Goal: Task Accomplishment & Management: Manage account settings

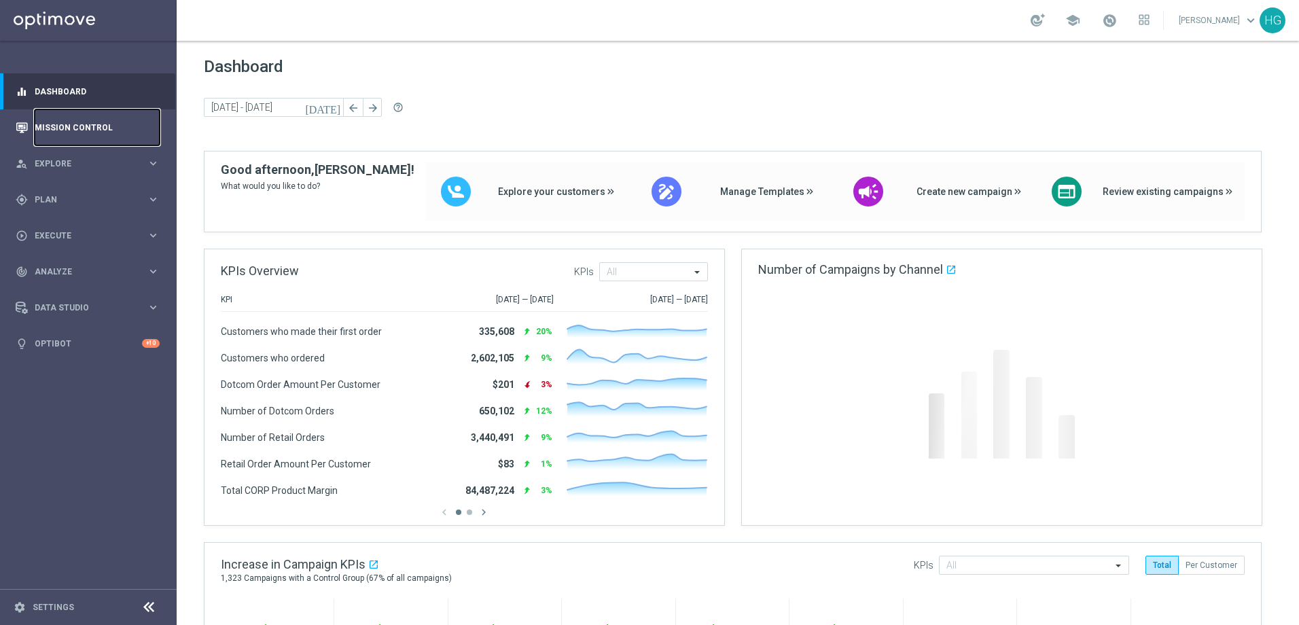
click at [64, 128] on link "Mission Control" at bounding box center [97, 127] width 125 height 36
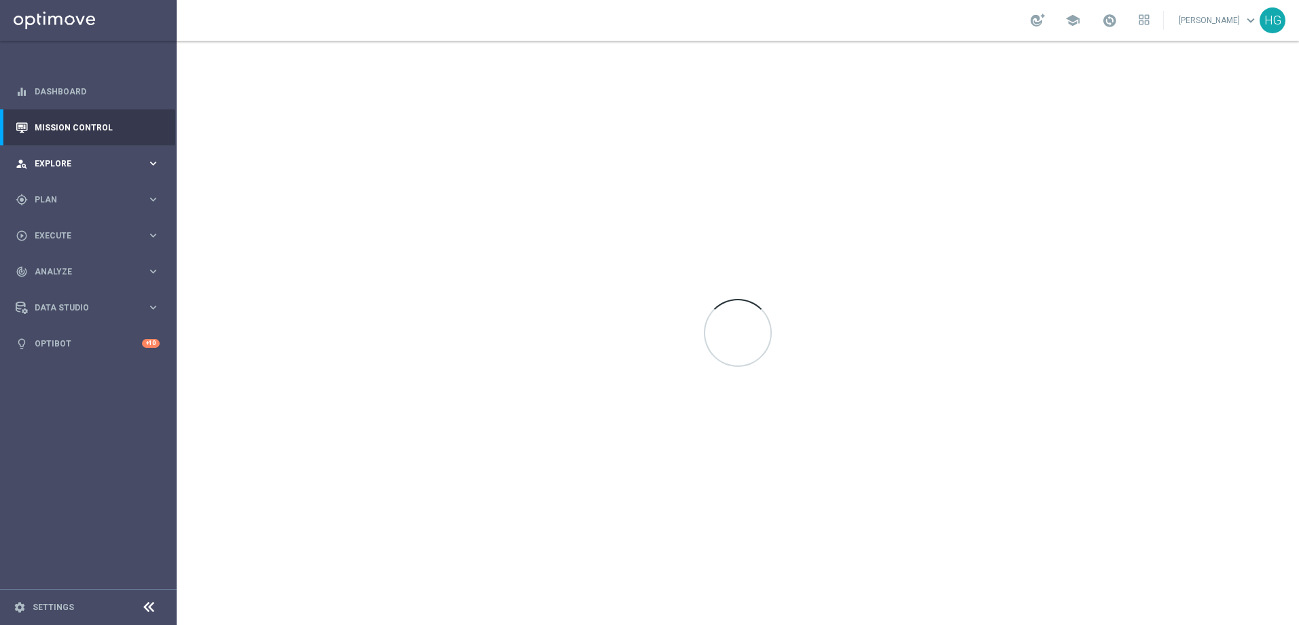
click at [67, 161] on span "Explore" at bounding box center [91, 164] width 112 height 8
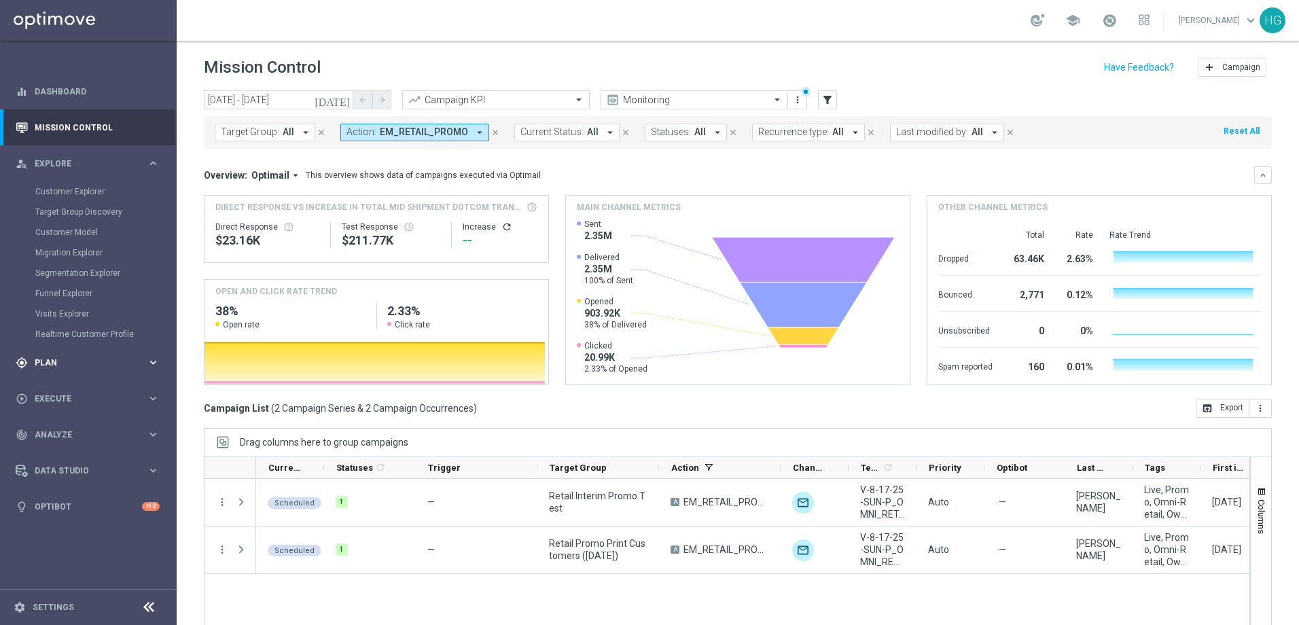
click at [81, 364] on span "Plan" at bounding box center [91, 363] width 112 height 8
click at [68, 225] on link "Target Groups" at bounding box center [88, 227] width 106 height 11
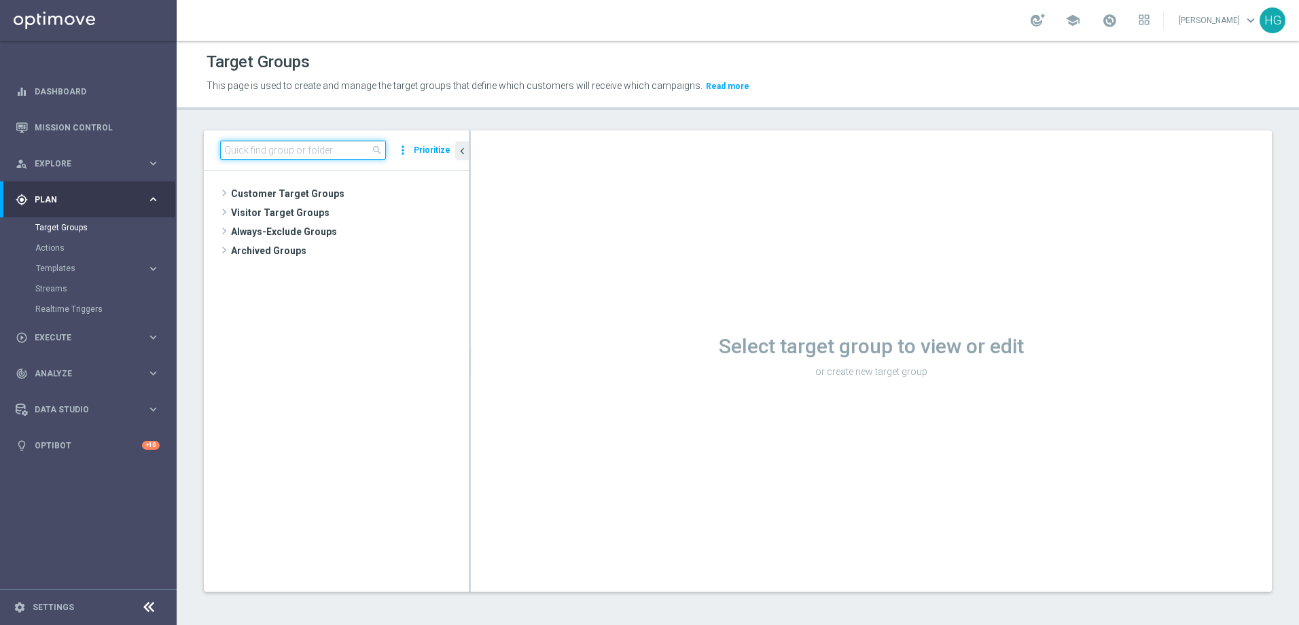
click at [334, 147] on input at bounding box center [303, 150] width 166 height 19
paste input "Retail Promo BTS EARLY Print Customers FY25"
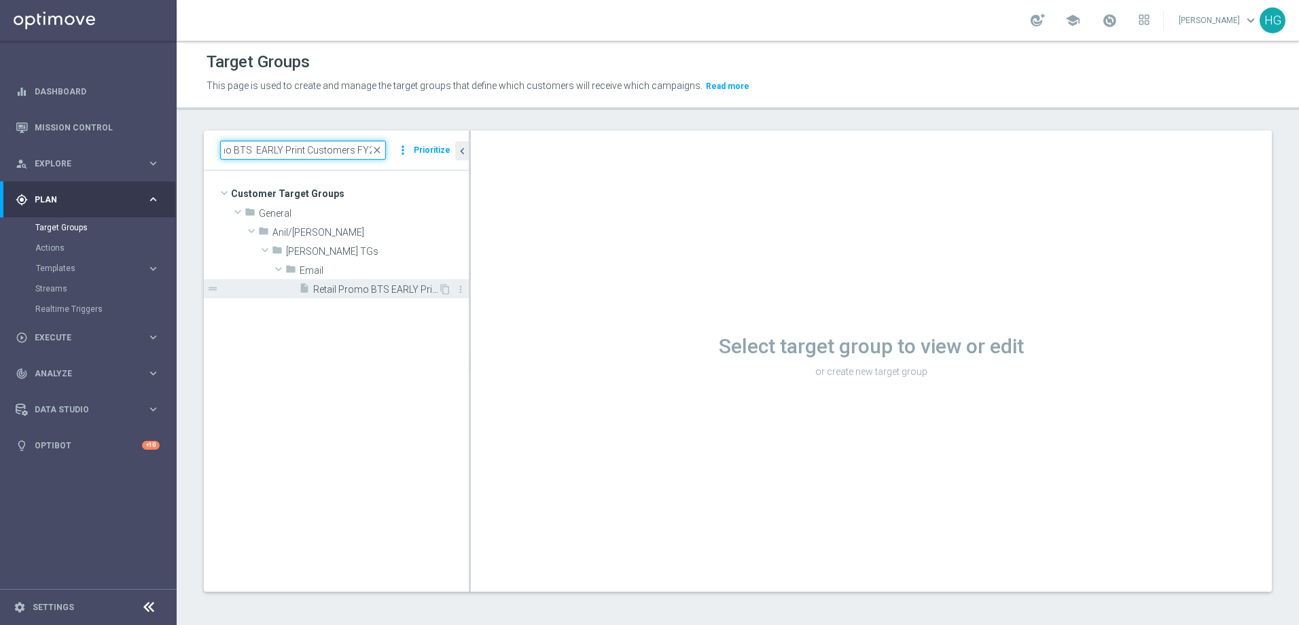
type input "Retail Promo BTS EARLY Print Customers FY25"
click at [368, 293] on span "Retail Promo BTS EARLY Print Customers FY25" at bounding box center [375, 290] width 125 height 12
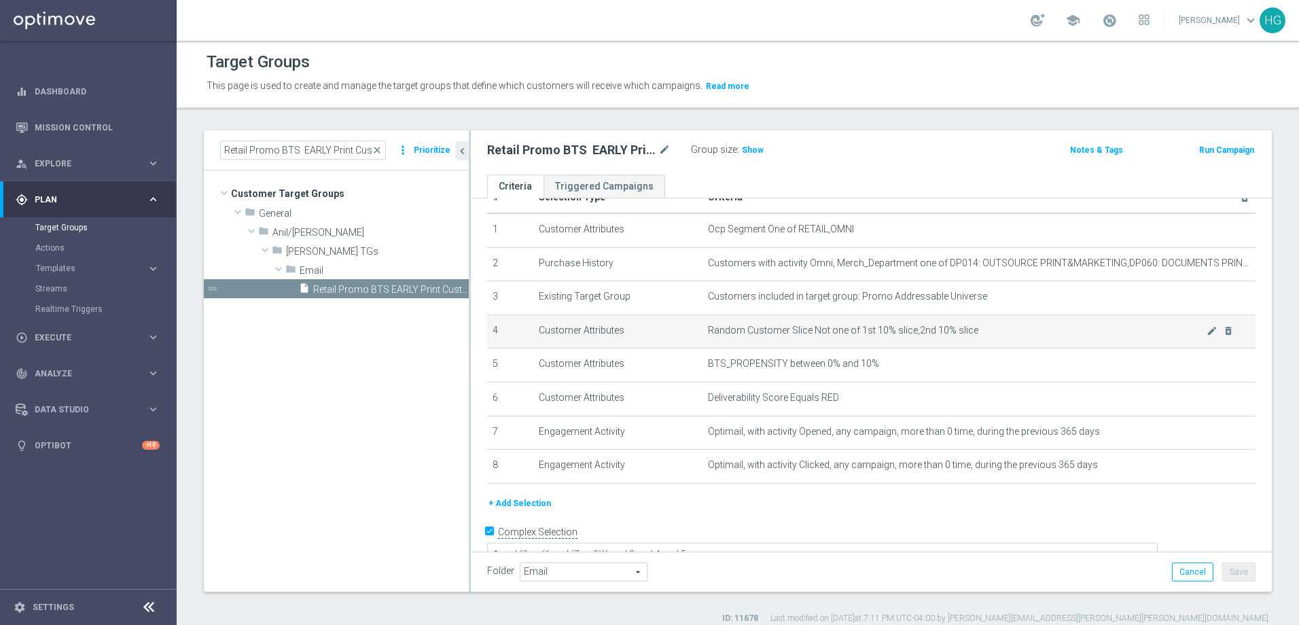
scroll to position [48, 0]
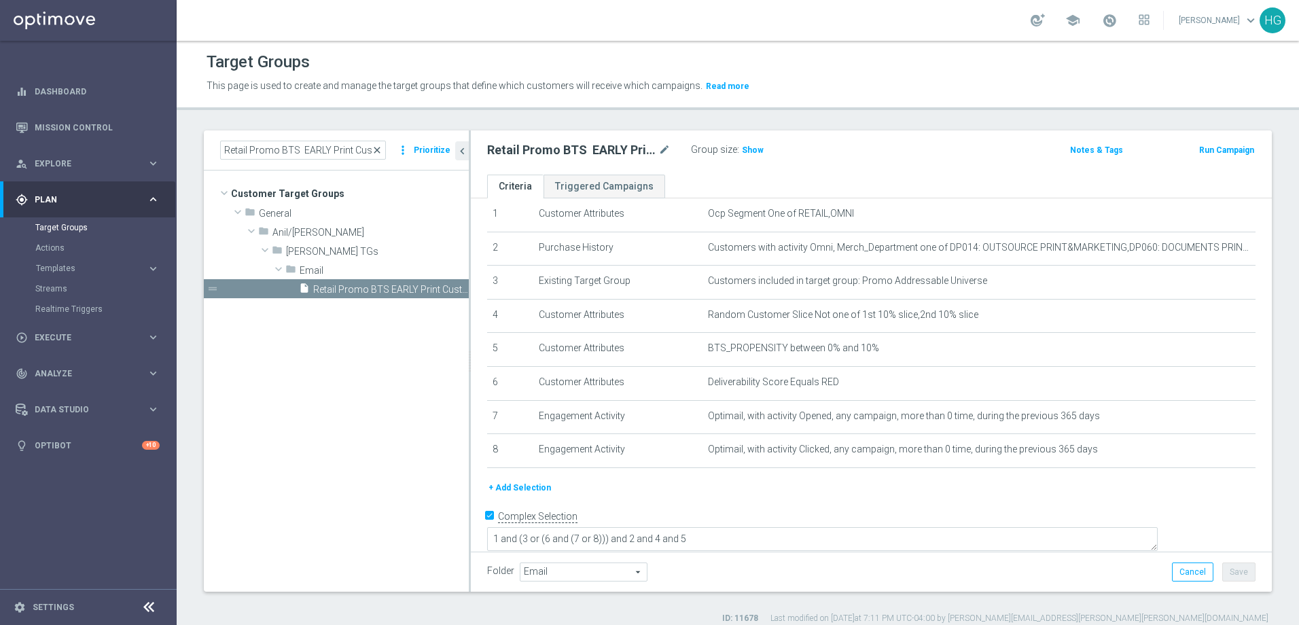
click at [378, 150] on span "close" at bounding box center [377, 150] width 11 height 11
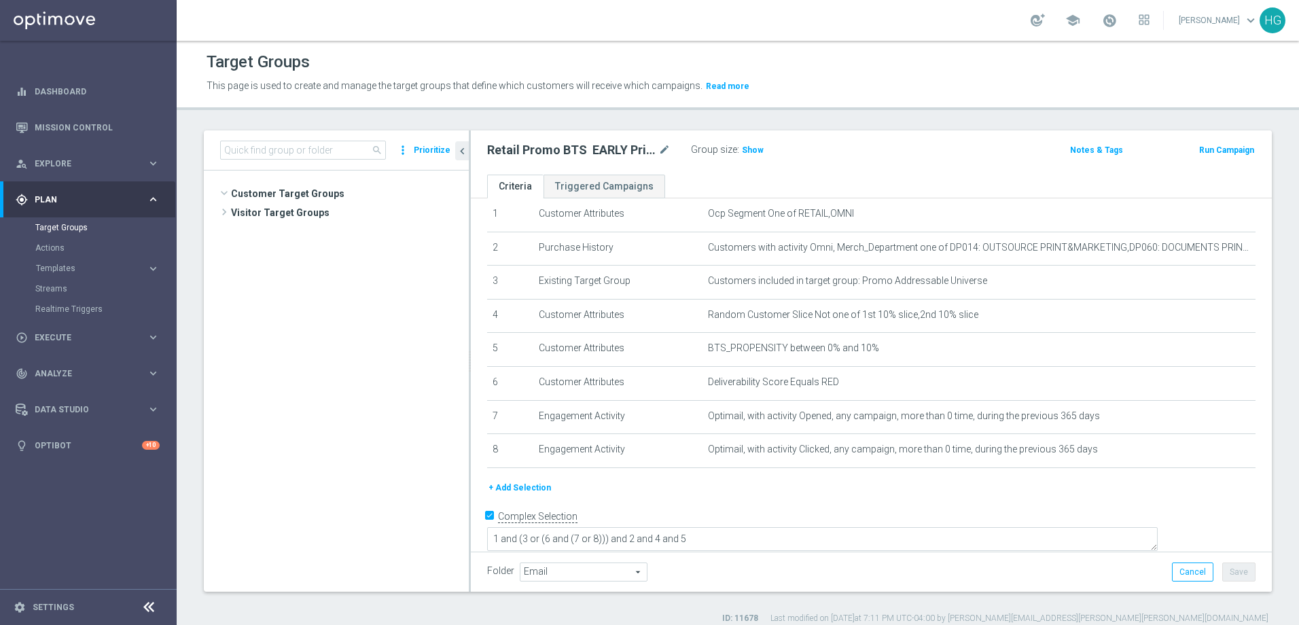
scroll to position [426, 0]
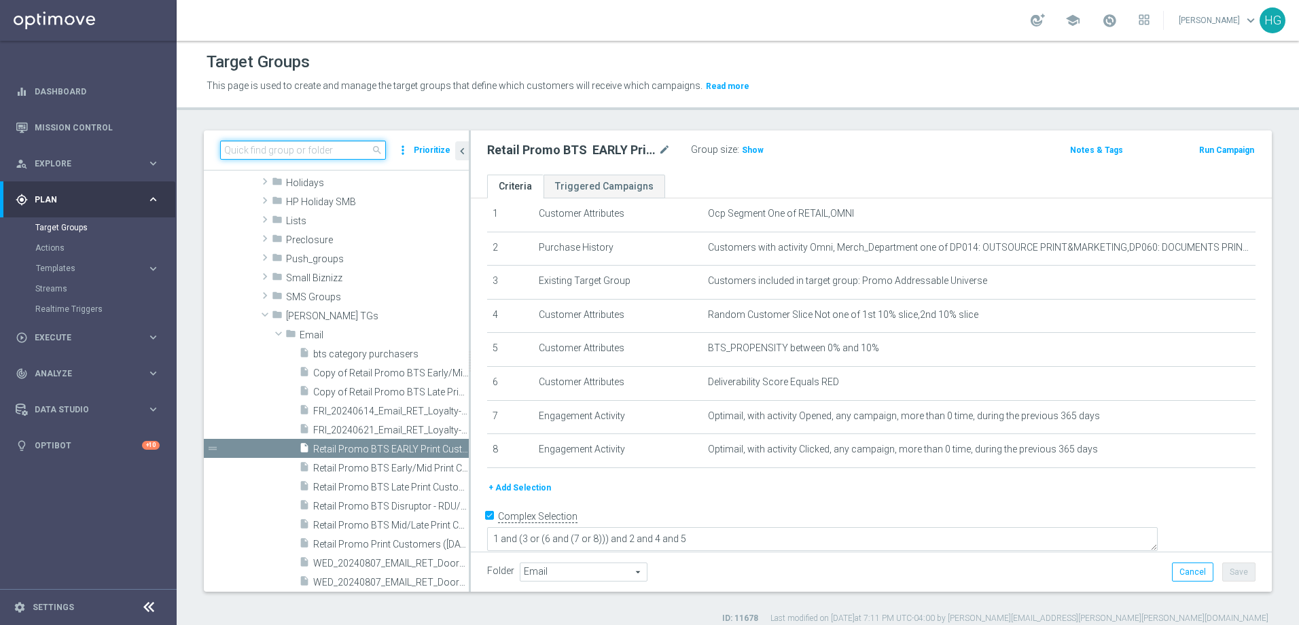
click at [308, 147] on input at bounding box center [303, 150] width 166 height 19
paste input "Retail Promo BTS Early FY25"
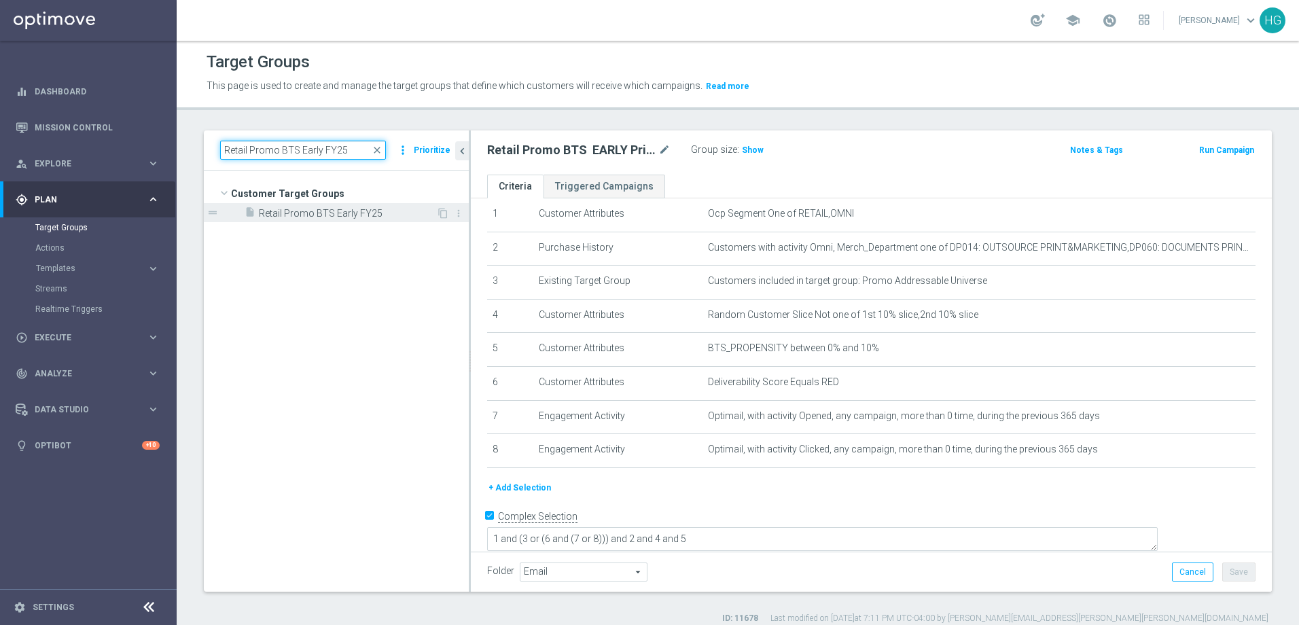
type input "Retail Promo BTS Early FY25"
click at [336, 213] on span "Retail Promo BTS Early FY25" at bounding box center [347, 214] width 177 height 12
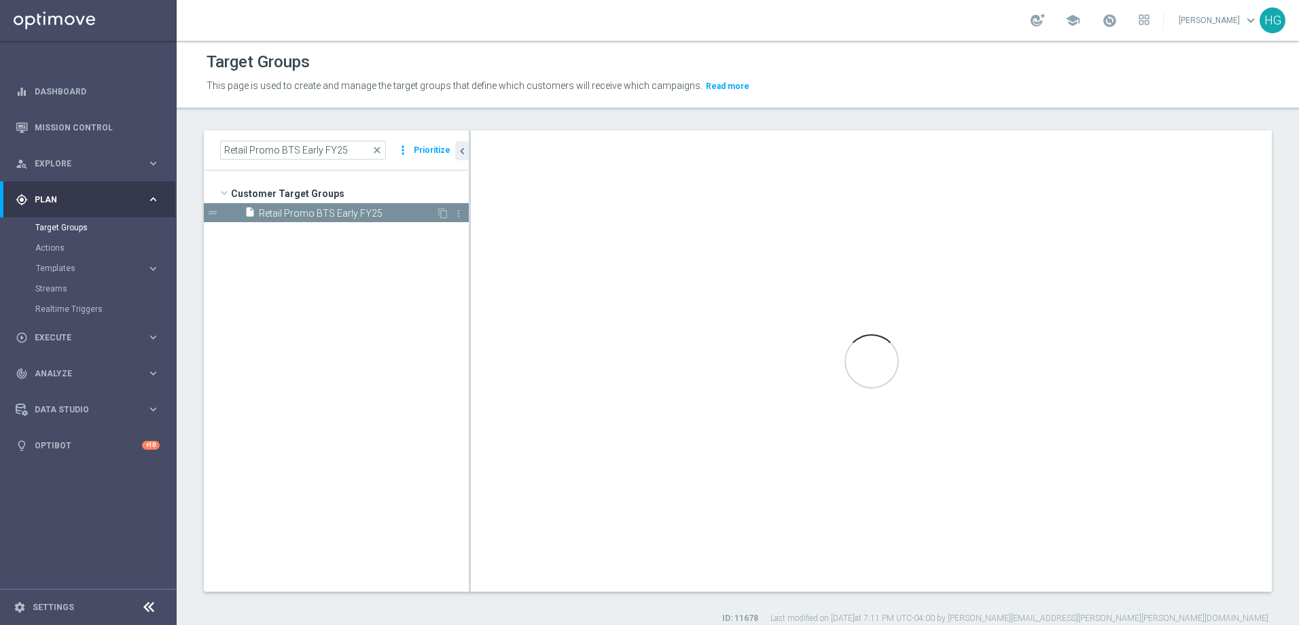
type textarea "1 and (2 or (4 and 5 and (6 or 7))) and 3 and 8"
type input "Customer Target Groups"
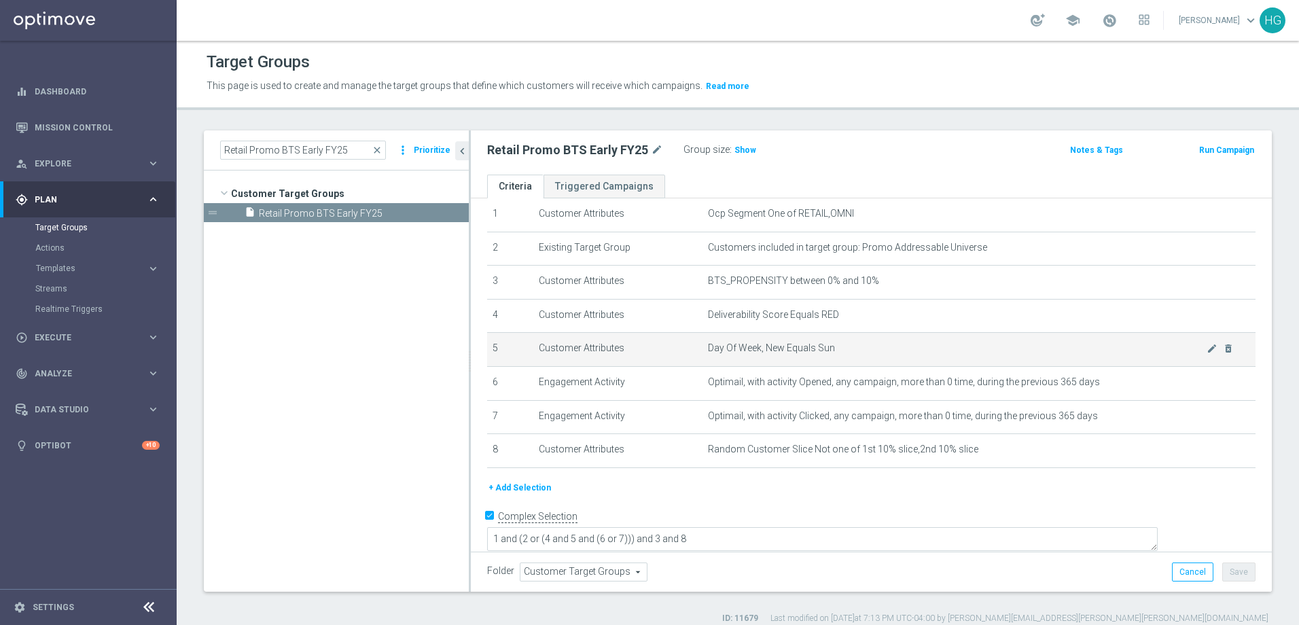
scroll to position [12, 0]
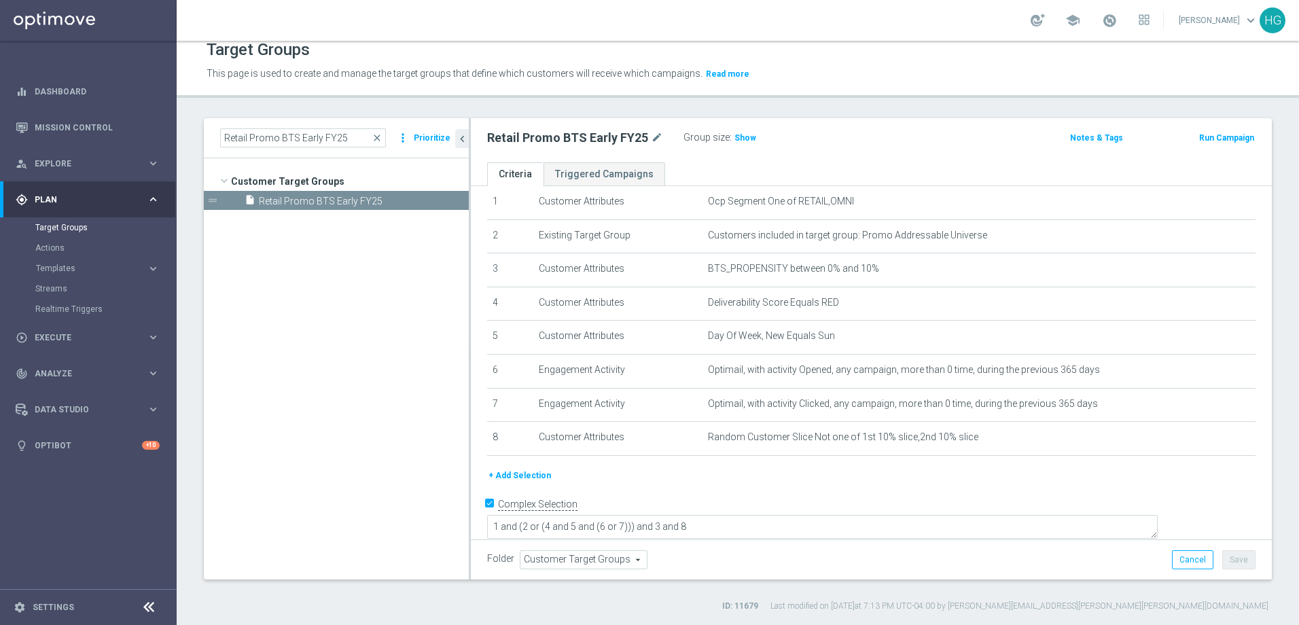
drag, startPoint x: 376, startPoint y: 135, endPoint x: 355, endPoint y: 137, distance: 21.8
click at [376, 135] on span "close" at bounding box center [377, 137] width 11 height 11
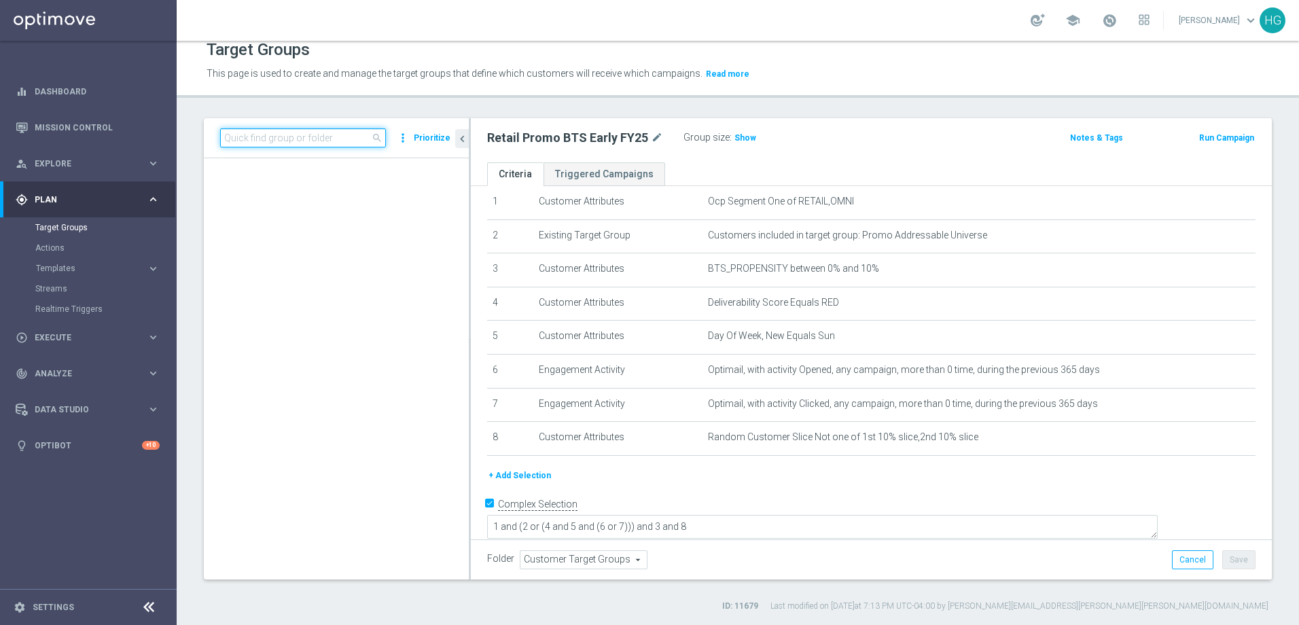
click at [341, 137] on input at bounding box center [303, 137] width 166 height 19
paste input "Retail Interim Promo Test"
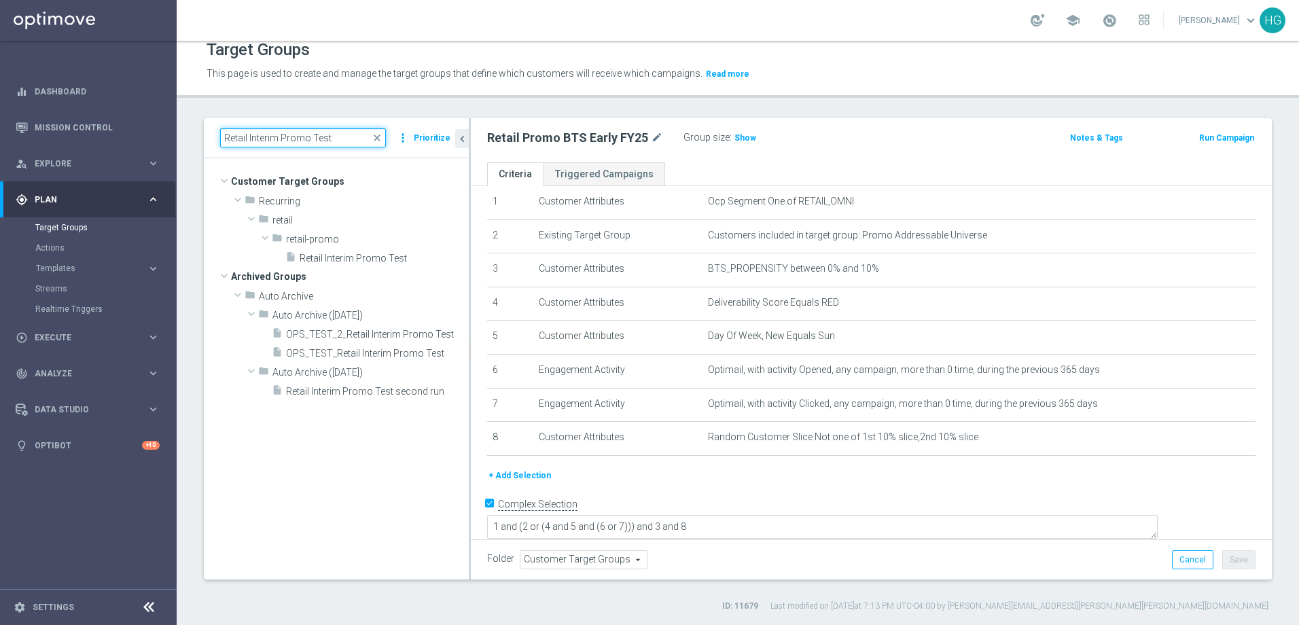
scroll to position [0, 0]
type input "Retail Interim Promo Test"
click at [332, 257] on span "Retail Interim Promo Test" at bounding box center [368, 259] width 137 height 12
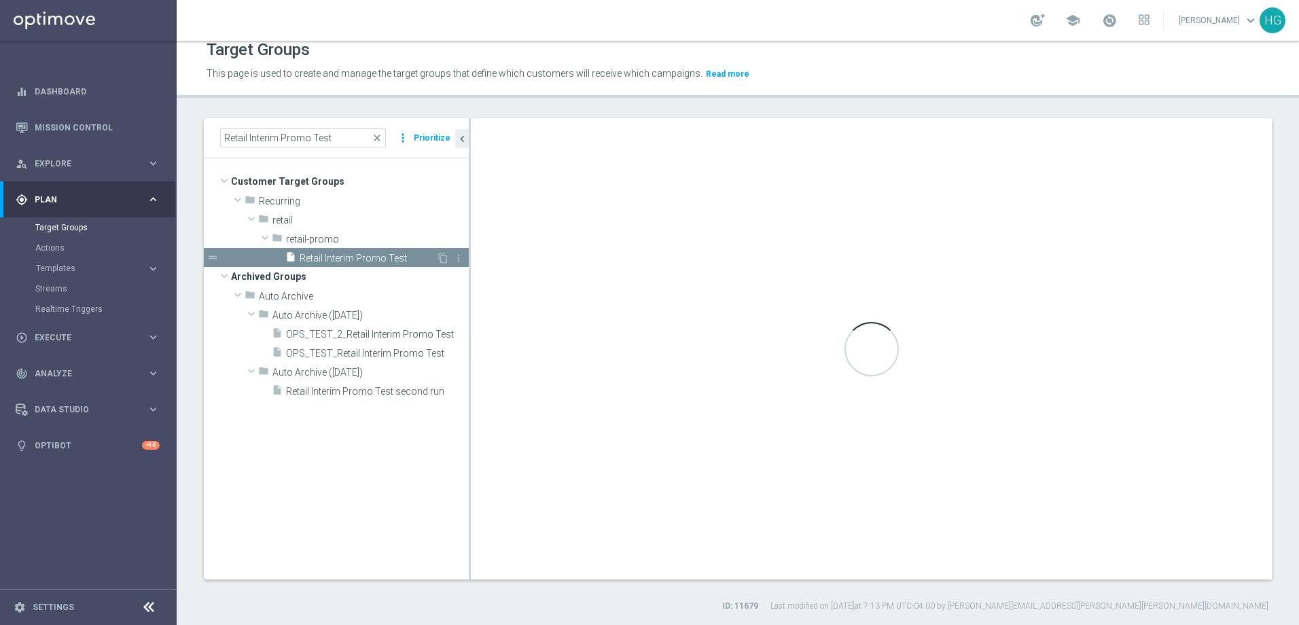
type textarea "((1 or (6 and 7 and (8 or 9))) and 2 and 3 and 5) or 4"
type input "retail-promo"
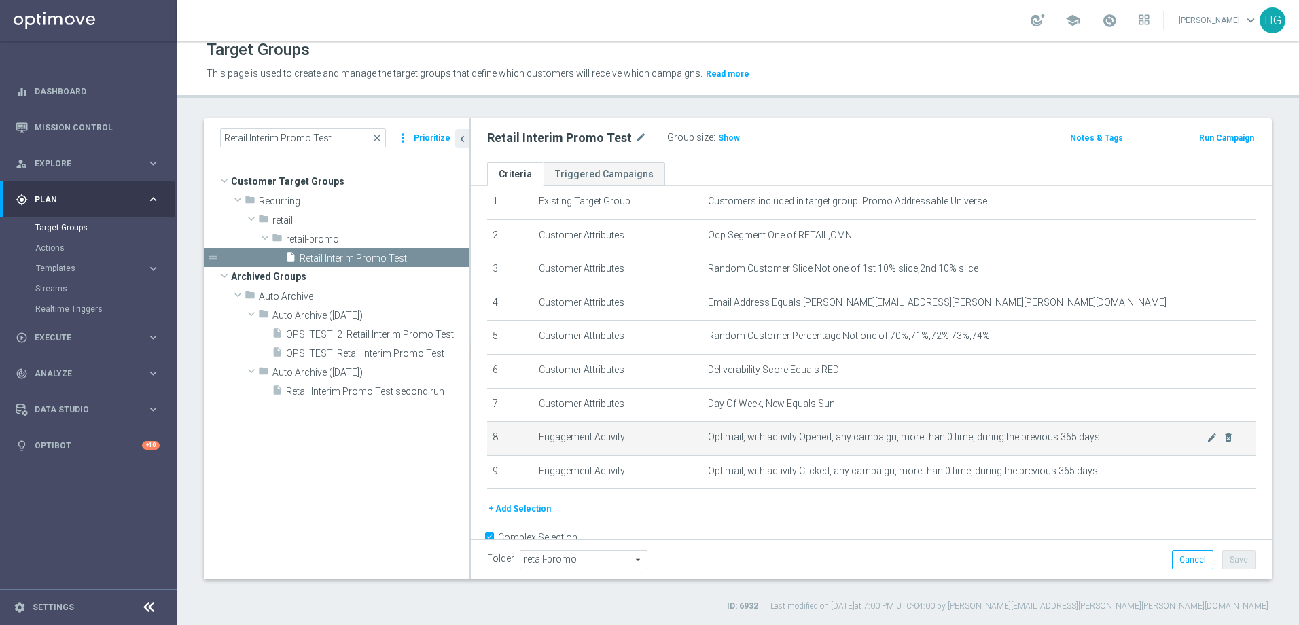
scroll to position [82, 0]
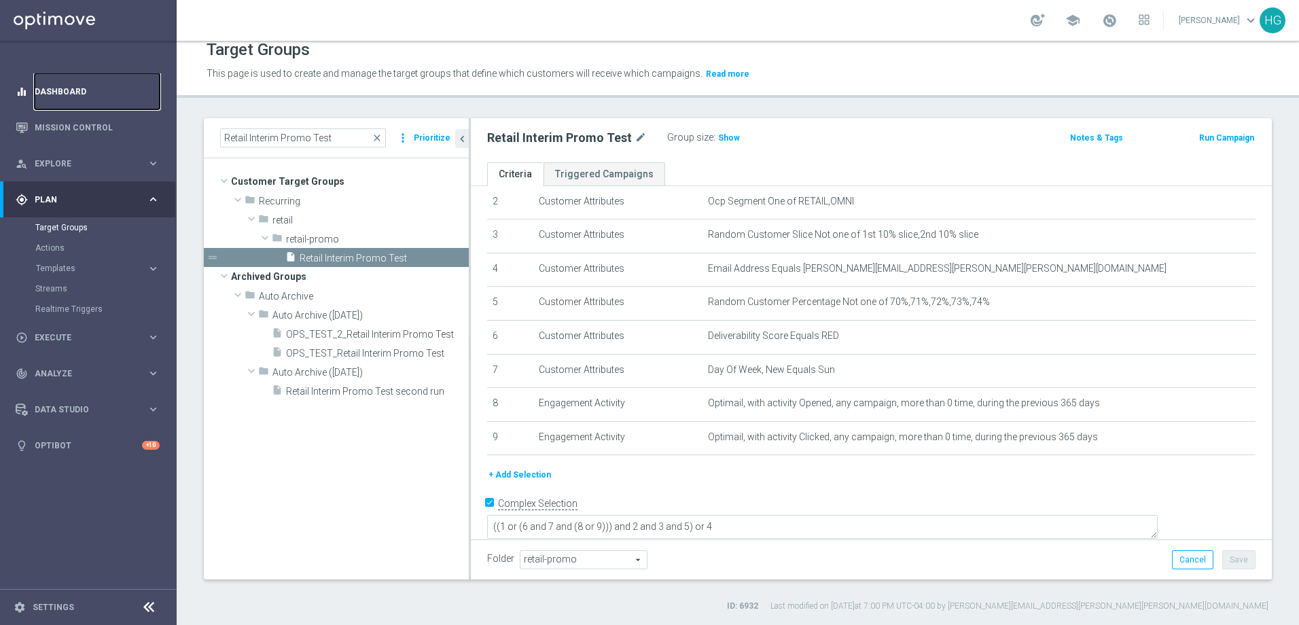
click at [96, 90] on link "Dashboard" at bounding box center [97, 91] width 125 height 36
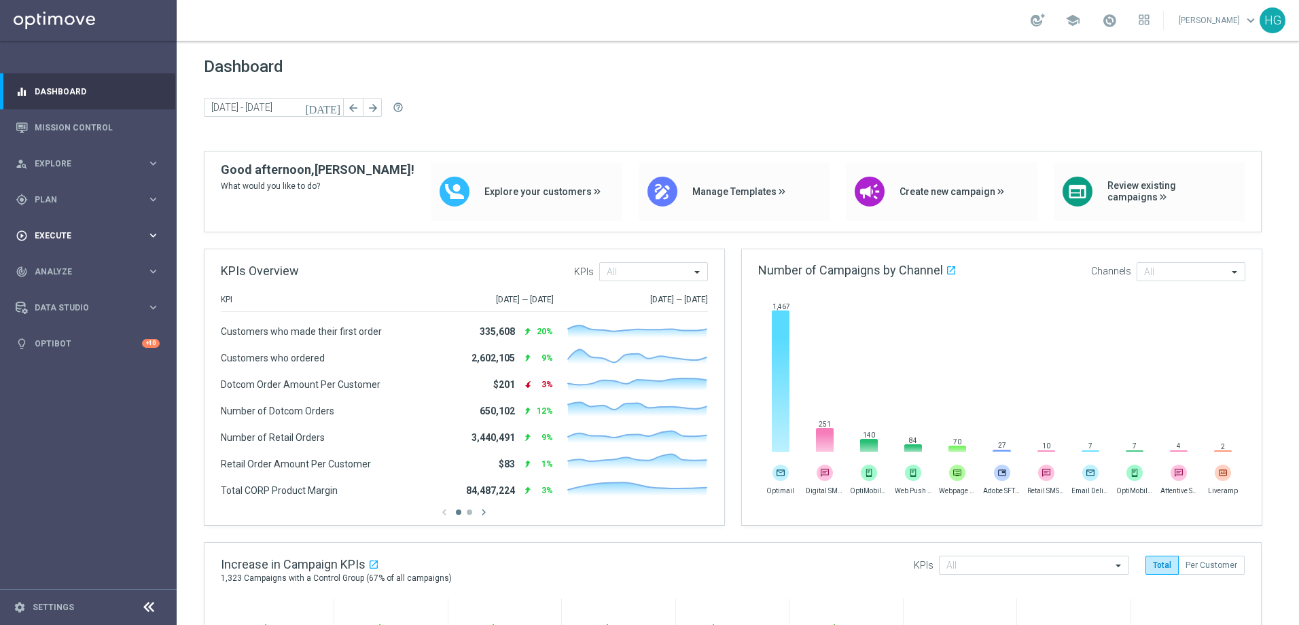
click at [77, 242] on div "play_circle_outline Execute keyboard_arrow_right" at bounding box center [87, 235] width 175 height 36
click at [79, 202] on span "Plan" at bounding box center [91, 200] width 112 height 8
click at [75, 231] on link "Target Groups" at bounding box center [88, 227] width 106 height 11
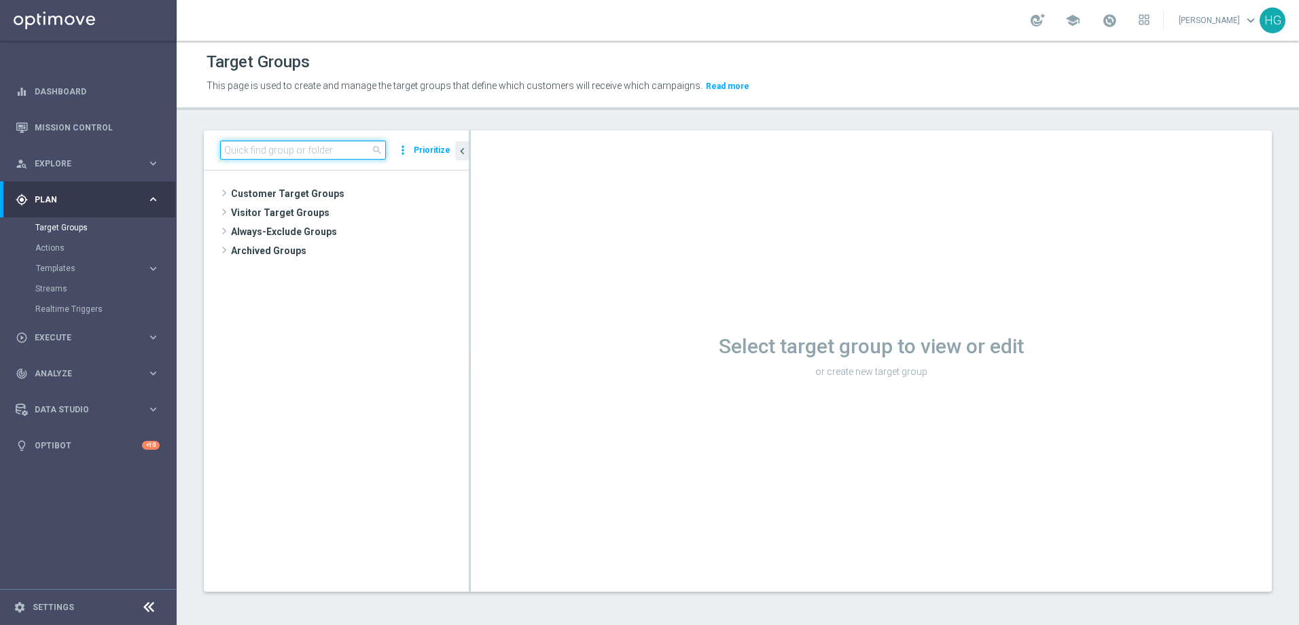
click at [308, 152] on input at bounding box center [303, 150] width 166 height 19
paste input "Retail Promo Print Customers ([DATE])"
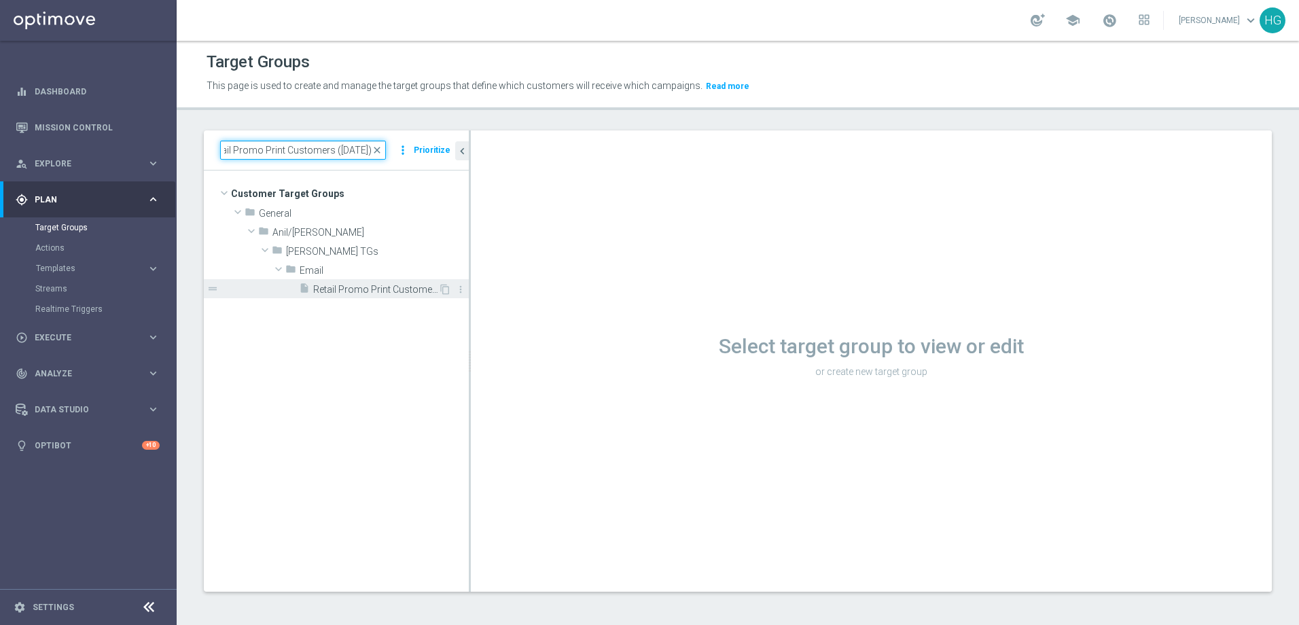
type input "Retail Promo Print Customers ([DATE])"
click at [379, 294] on span "Retail Promo Print Customers ([DATE])" at bounding box center [375, 290] width 125 height 12
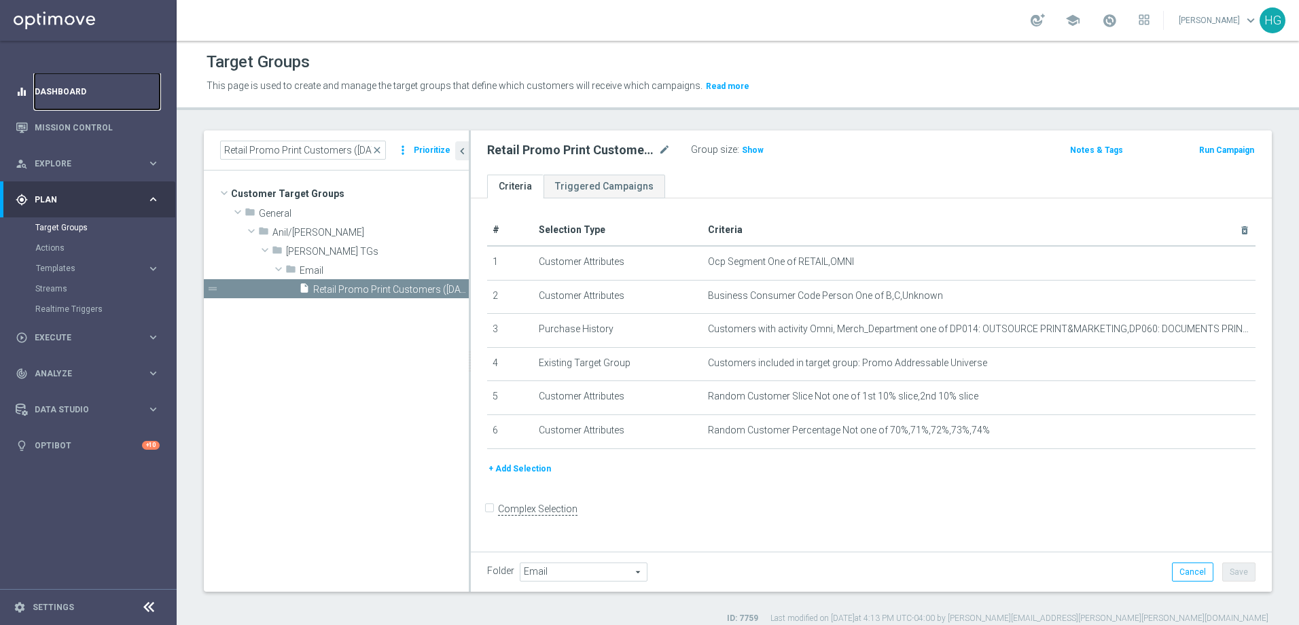
click at [60, 85] on link "Dashboard" at bounding box center [97, 91] width 125 height 36
